Goal: Find specific page/section: Find specific page/section

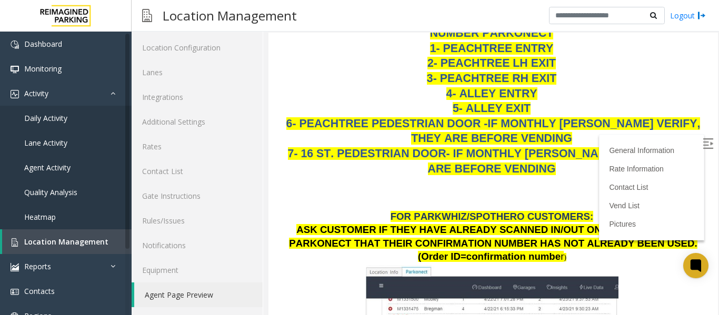
scroll to position [789, 0]
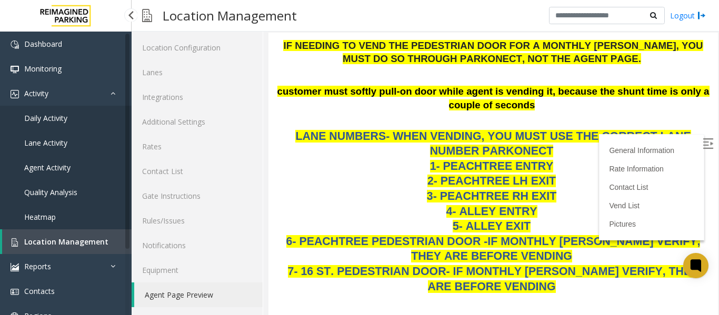
click at [76, 236] on link "Location Management" at bounding box center [66, 241] width 129 height 25
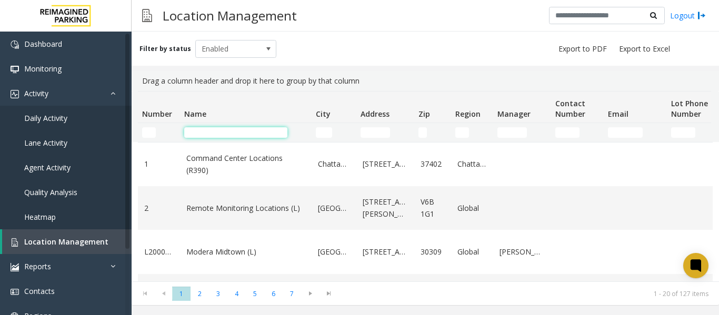
click at [199, 134] on input "Name Filter" at bounding box center [235, 132] width 103 height 11
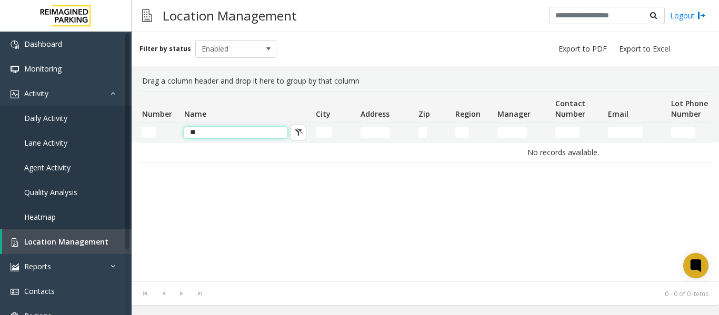
type input "*"
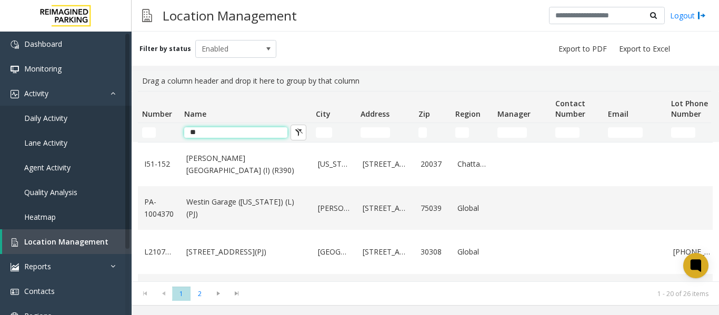
type input "*"
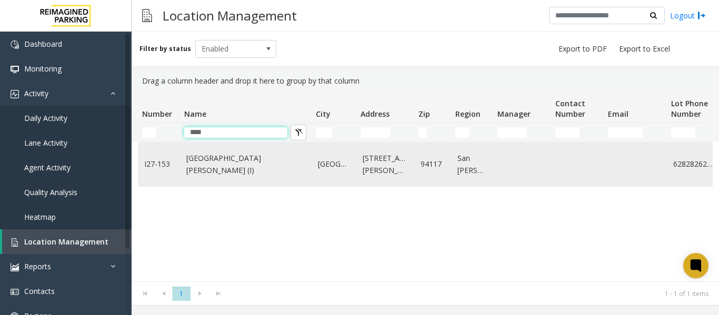
type input "****"
click at [160, 164] on link "I27-153" at bounding box center [158, 164] width 29 height 12
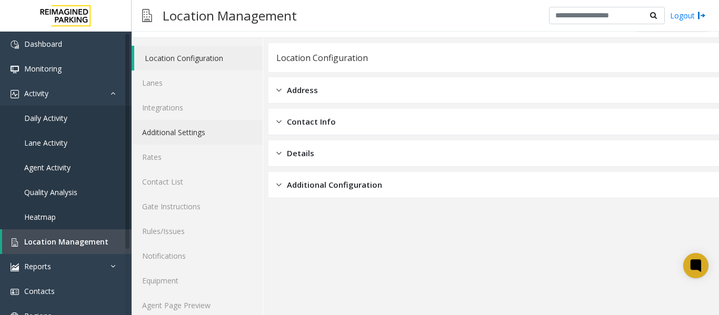
scroll to position [32, 0]
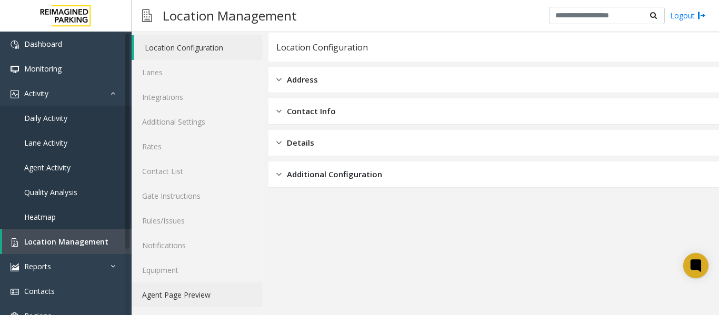
click at [190, 296] on link "Agent Page Preview" at bounding box center [197, 295] width 131 height 25
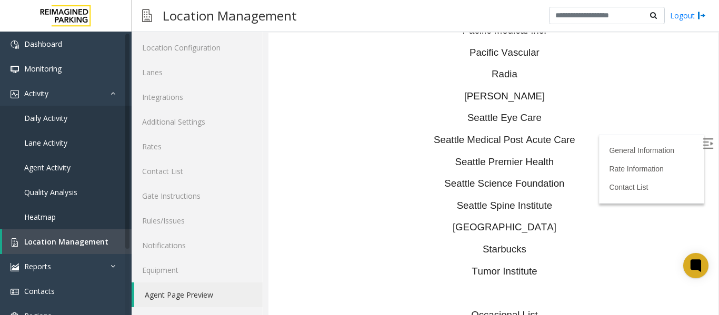
scroll to position [2992, 0]
